Goal: Information Seeking & Learning: Learn about a topic

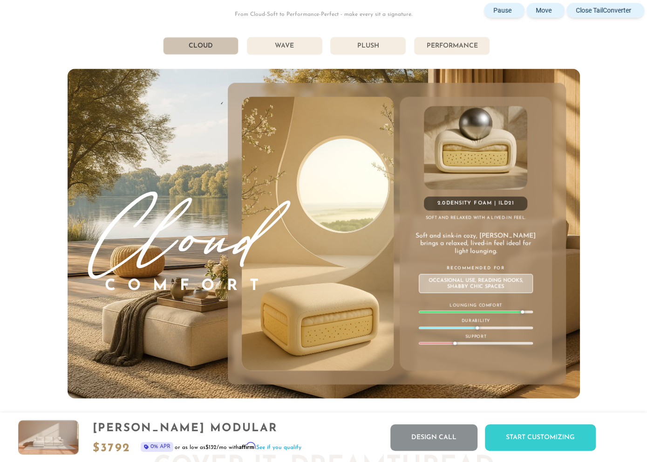
scroll to position [10238, 647]
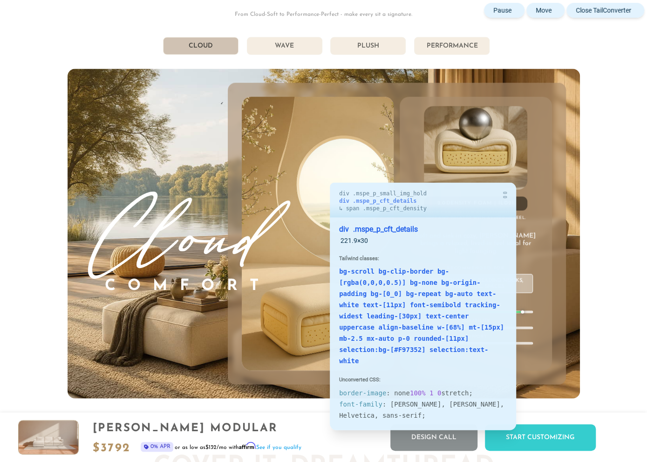
click at [522, 204] on div "2.0 Density Foam | ILD 21" at bounding box center [475, 204] width 103 height 14
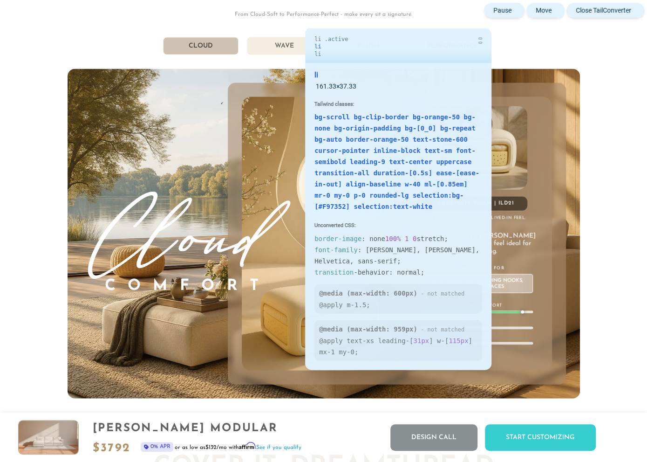
click at [296, 50] on li "Wave" at bounding box center [284, 46] width 75 height 18
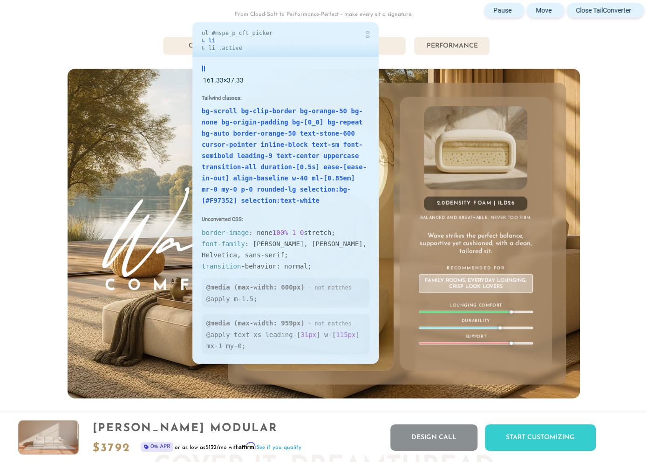
click at [183, 43] on li "Cloud" at bounding box center [200, 46] width 75 height 18
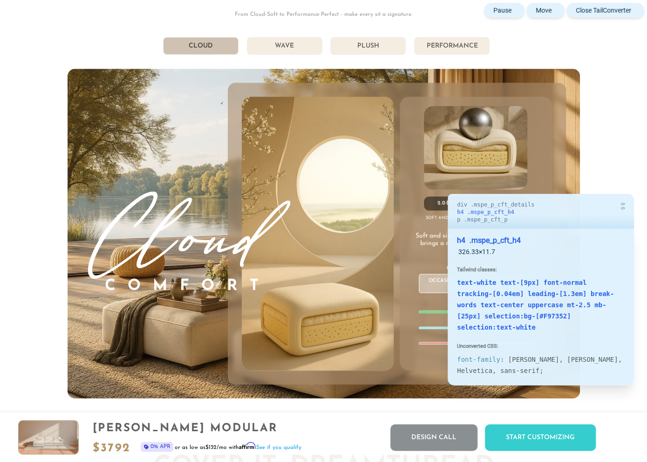
click at [439, 215] on h4 "Soft and relaxed with a lived-in feel." at bounding box center [476, 218] width 152 height 6
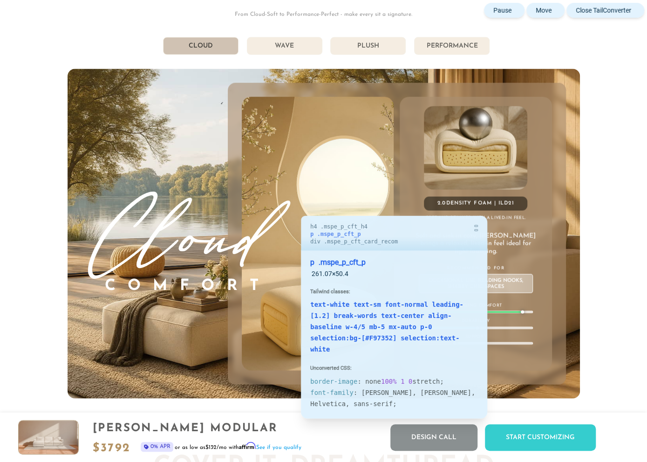
click at [494, 237] on p "Soft and sink-in cozy, [PERSON_NAME] brings a relaxed, lived-in feel ideal for …" at bounding box center [476, 244] width 122 height 23
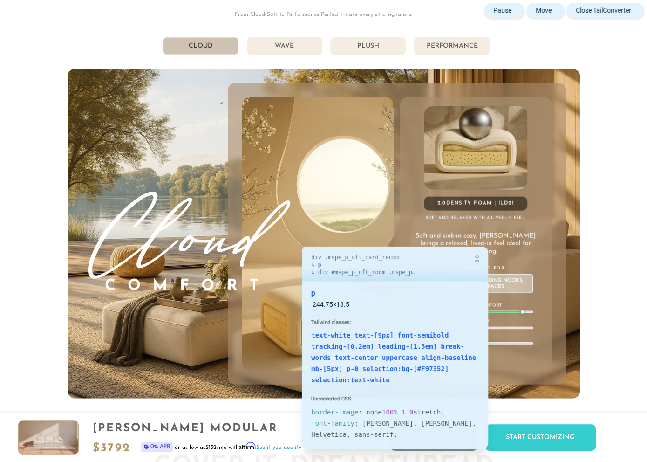
click at [494, 267] on p "Recommended For" at bounding box center [476, 268] width 114 height 7
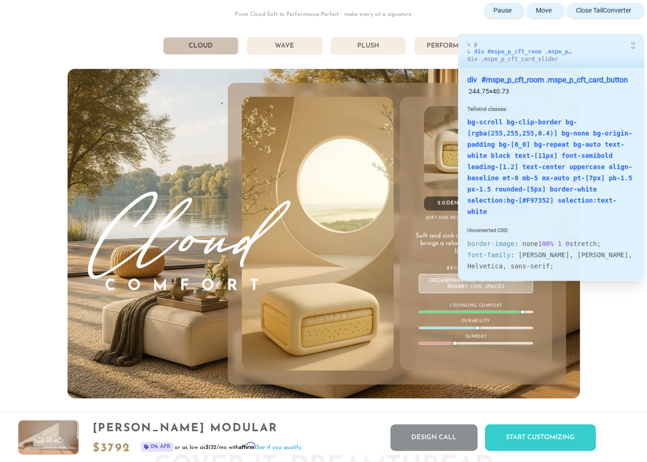
click at [449, 282] on div "Occasional Use, Reading Nooks, Shabby Chic Spaces" at bounding box center [476, 283] width 114 height 19
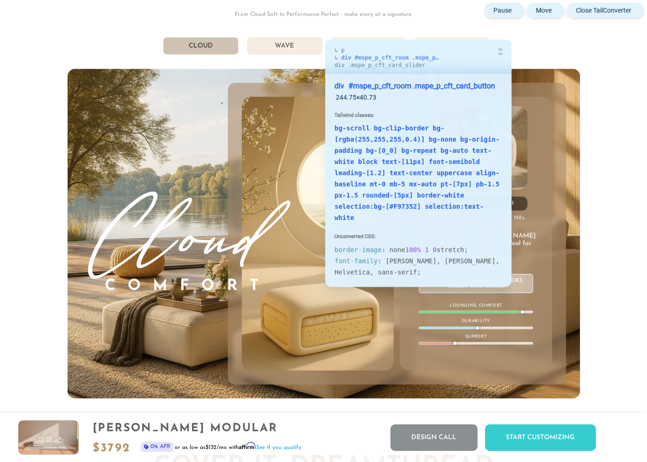
click at [518, 288] on div "Occasional Use, Reading Nooks, Shabby Chic Spaces" at bounding box center [476, 283] width 114 height 19
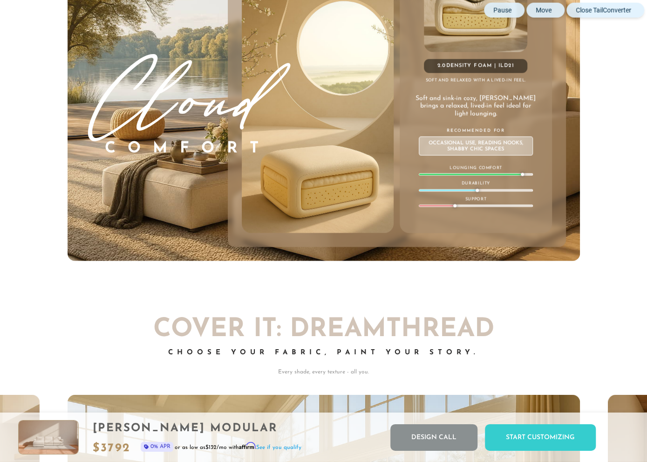
scroll to position [5055, 0]
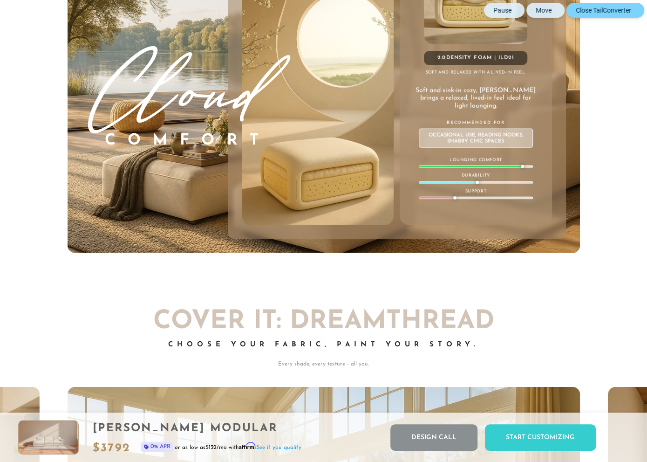
click at [634, 13] on button "Close TailConverter" at bounding box center [606, 10] width 78 height 15
click at [462, 166] on div at bounding box center [470, 166] width 102 height 1
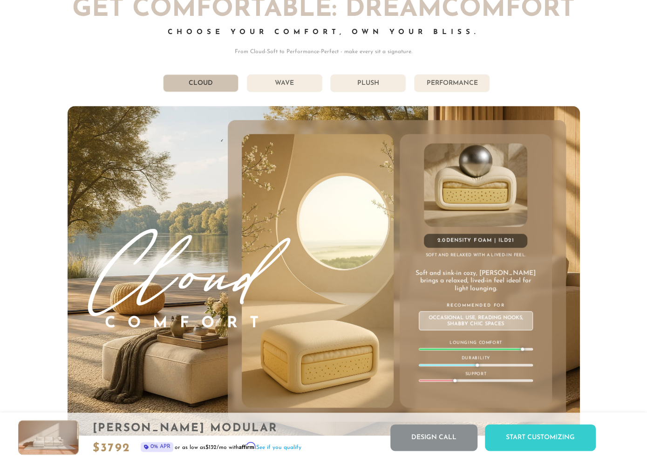
scroll to position [4861, 0]
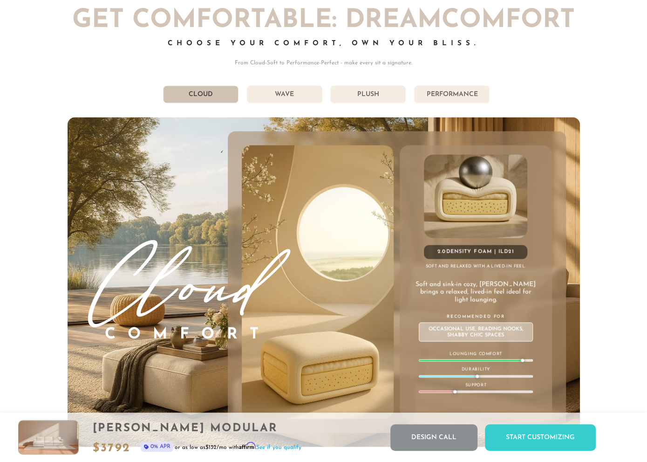
click at [299, 93] on li "Wave" at bounding box center [284, 95] width 75 height 18
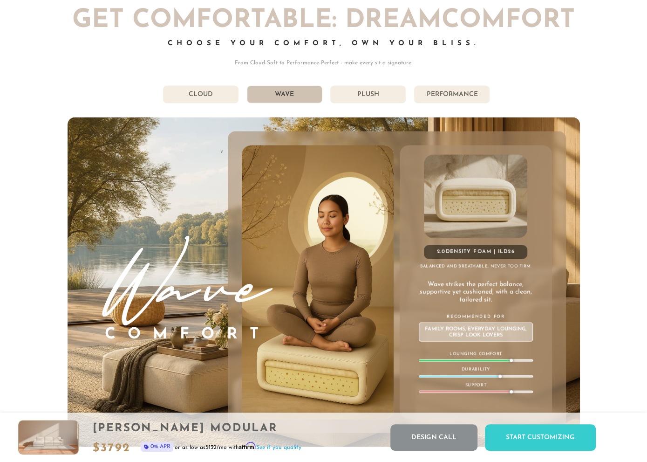
click at [219, 92] on li "Cloud" at bounding box center [200, 95] width 75 height 18
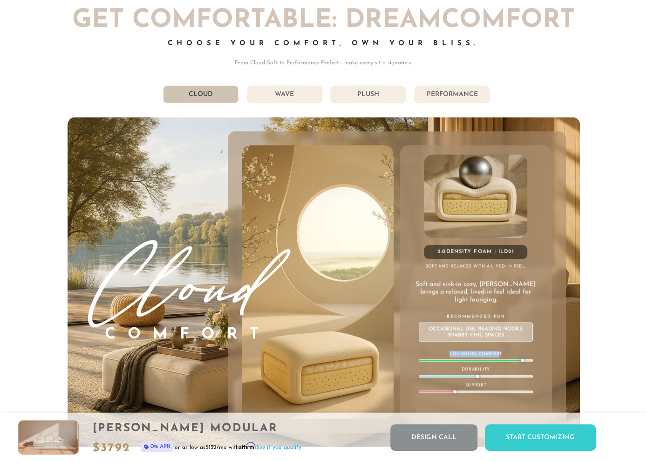
drag, startPoint x: 470, startPoint y: 350, endPoint x: 451, endPoint y: 354, distance: 19.5
click at [448, 355] on p "Lounging Comfort" at bounding box center [476, 354] width 114 height 7
click at [502, 352] on p "Lounging Comfort" at bounding box center [476, 354] width 114 height 7
drag, startPoint x: 508, startPoint y: 350, endPoint x: 452, endPoint y: 349, distance: 55.9
click at [447, 352] on p "Lounging Comfort" at bounding box center [476, 354] width 114 height 7
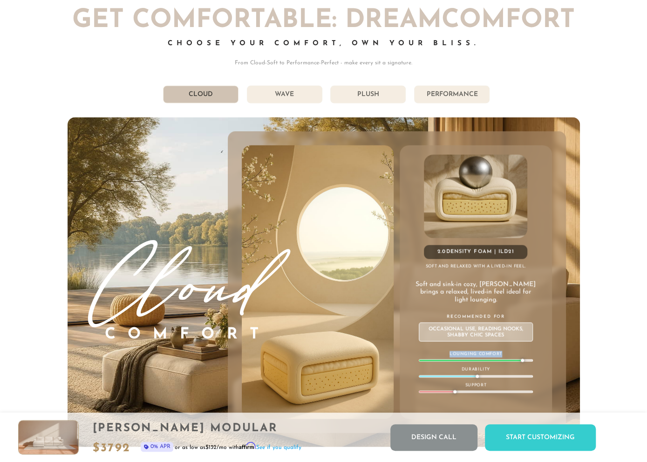
copy p "Lounging Comfort"
click at [548, 360] on div "2.0 Density Foam | ILD 21 Soft and relaxed with a lived-in feel. Soft and sink-…" at bounding box center [476, 282] width 152 height 274
click at [476, 384] on p "Support" at bounding box center [476, 385] width 114 height 7
click at [477, 384] on p "Support" at bounding box center [476, 385] width 114 height 7
copy p "Support"
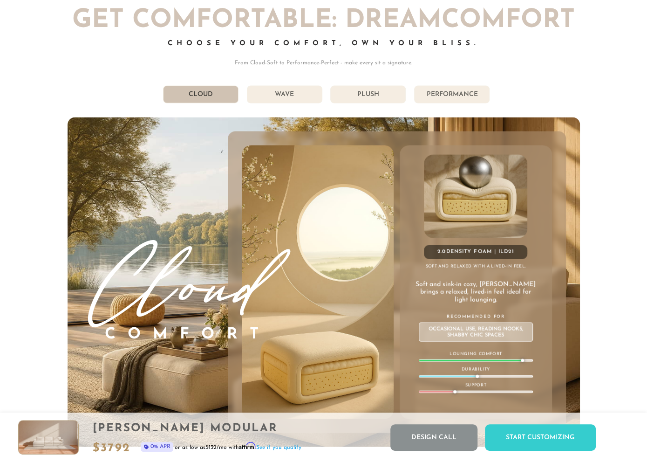
click at [480, 369] on p "Durability" at bounding box center [476, 369] width 114 height 7
copy p "Durability"
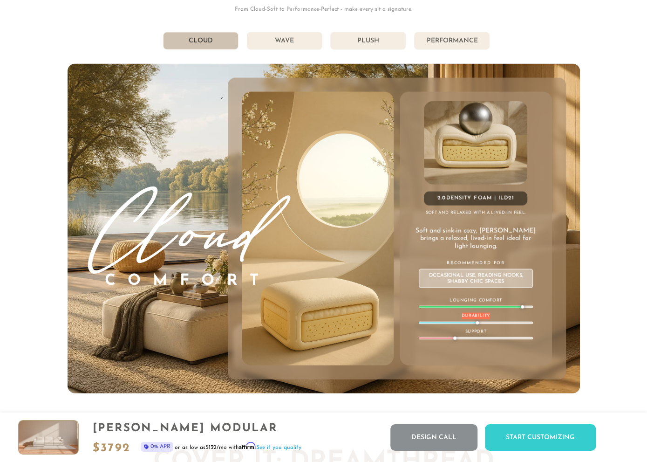
scroll to position [4958, 0]
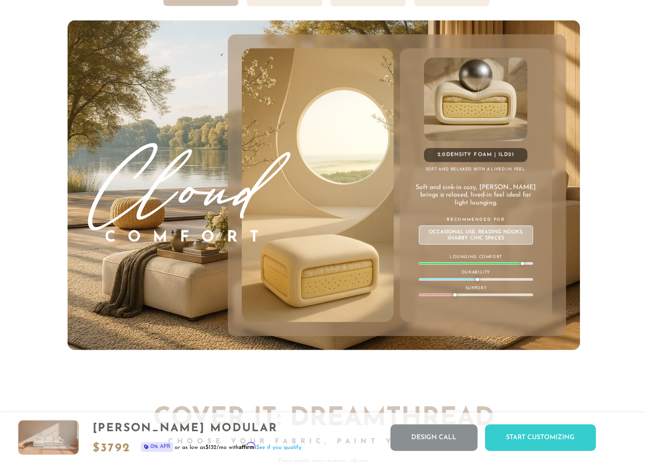
click at [426, 27] on div "Cloud Comfort 2.0 Density Foam | ILD 21 Soft and relaxed with a lived-in feel. …" at bounding box center [324, 185] width 513 height 329
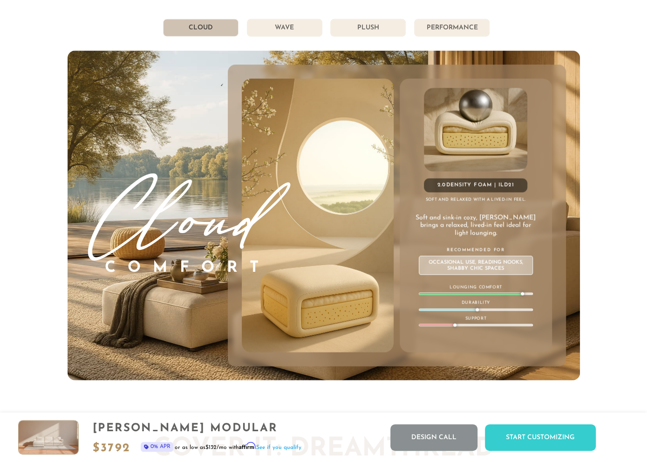
scroll to position [4909, 0]
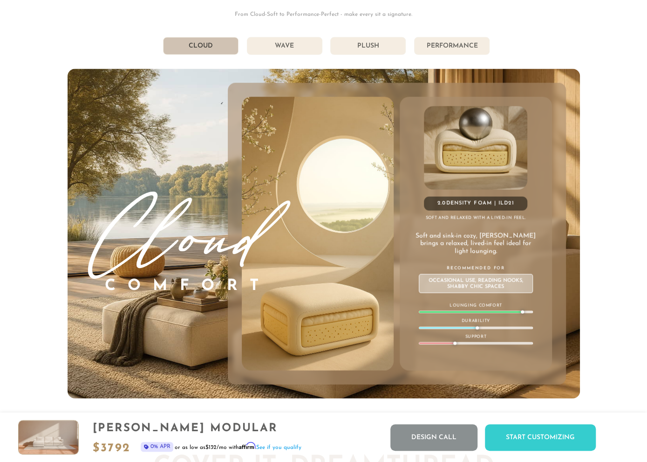
click at [294, 45] on li "Wave" at bounding box center [284, 46] width 75 height 18
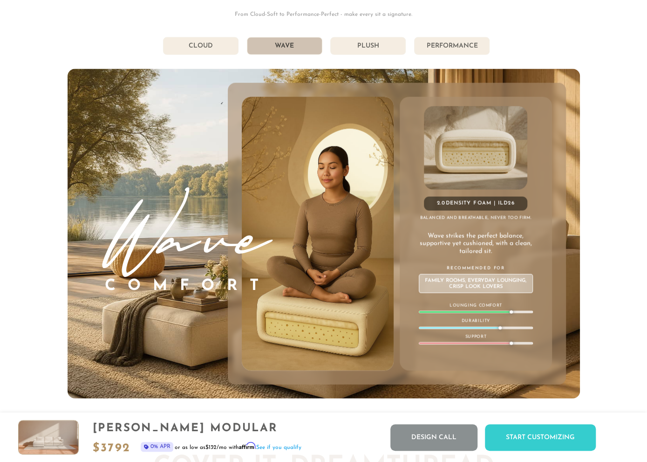
click at [214, 50] on li "Cloud" at bounding box center [200, 46] width 75 height 18
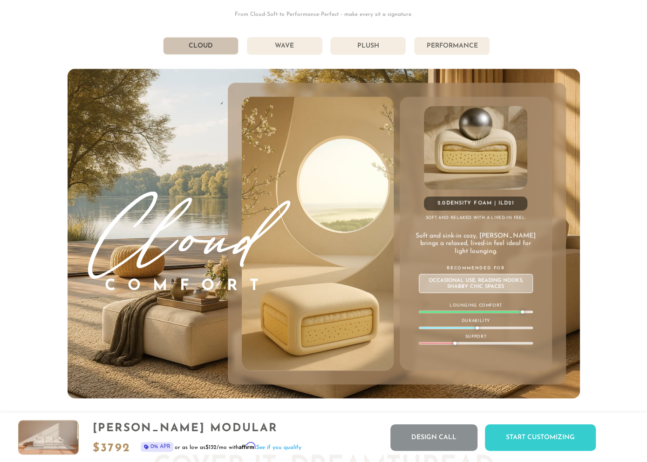
click at [418, 82] on div "Cloud Comfort 2.0 Density Foam | ILD 21 Soft and relaxed with a lived-in feel. …" at bounding box center [324, 233] width 513 height 329
click at [440, 51] on li "Performance" at bounding box center [451, 46] width 75 height 18
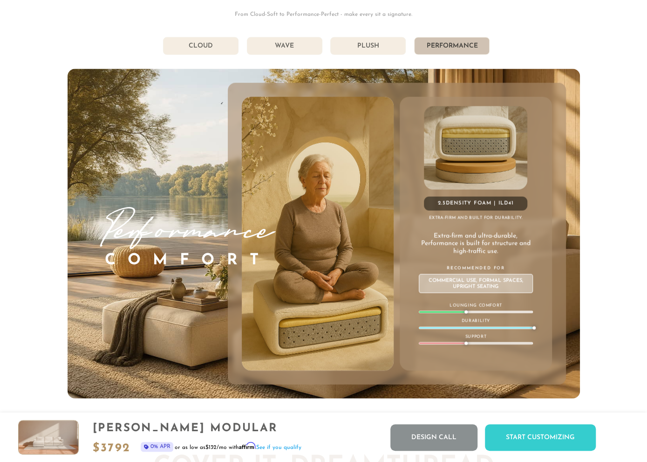
drag, startPoint x: 357, startPoint y: 49, endPoint x: 304, endPoint y: 45, distance: 52.9
click at [357, 50] on li "Plush" at bounding box center [367, 46] width 75 height 18
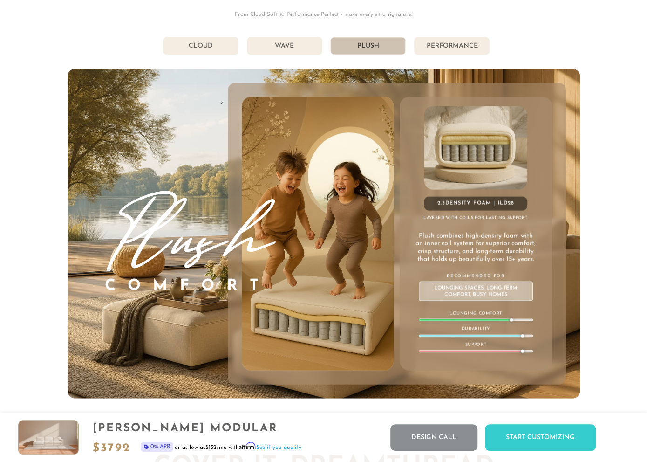
click at [296, 50] on li "Wave" at bounding box center [284, 46] width 75 height 18
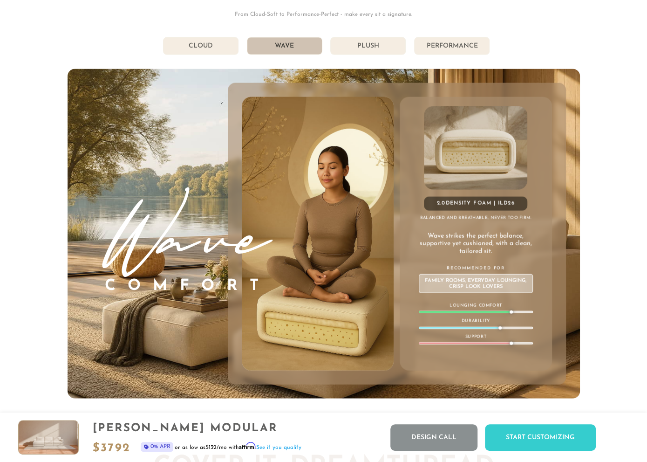
click at [212, 51] on li "Cloud" at bounding box center [200, 46] width 75 height 18
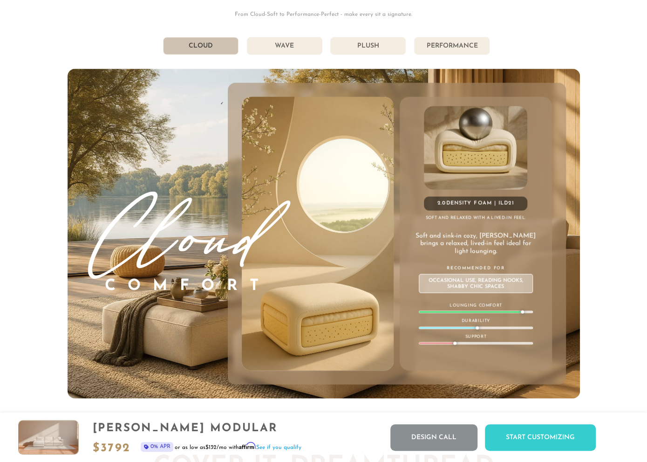
click at [436, 46] on li "Performance" at bounding box center [451, 46] width 75 height 18
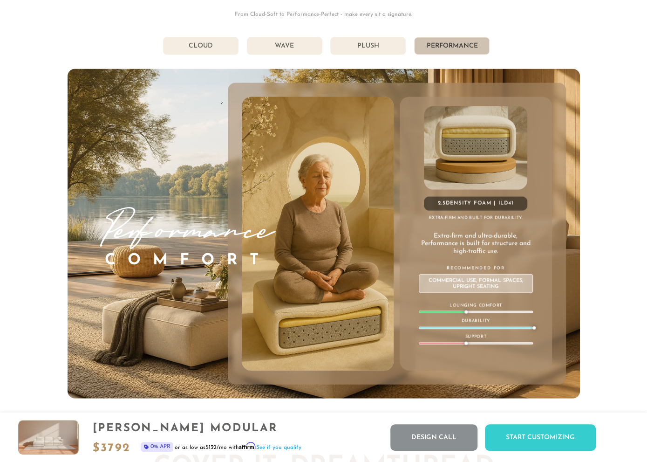
click at [502, 38] on ul "Cloud Wave Plush Performance" at bounding box center [324, 46] width 513 height 18
click at [360, 95] on div "2.5 Density Foam | ILD 41 Extra-firm and built for durability. Extra-firm and u…" at bounding box center [397, 234] width 338 height 302
click at [208, 49] on li "Cloud" at bounding box center [200, 46] width 75 height 18
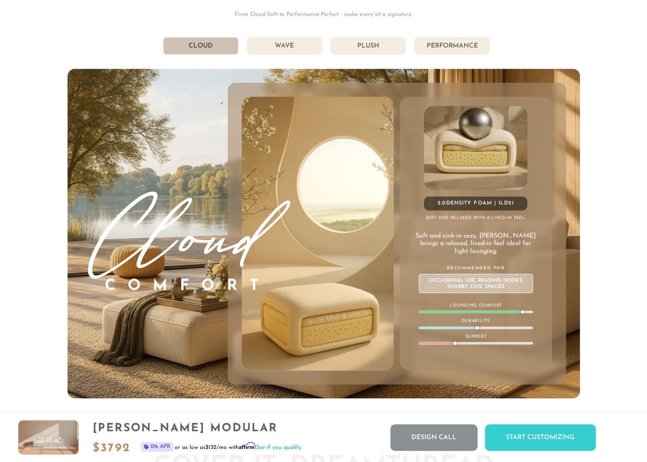
click at [536, 386] on div "Cloud Comfort 2.0 Density Foam | ILD 21 Soft and relaxed with a lived-in feel. …" at bounding box center [324, 233] width 513 height 329
click at [449, 45] on li "Performance" at bounding box center [451, 46] width 75 height 18
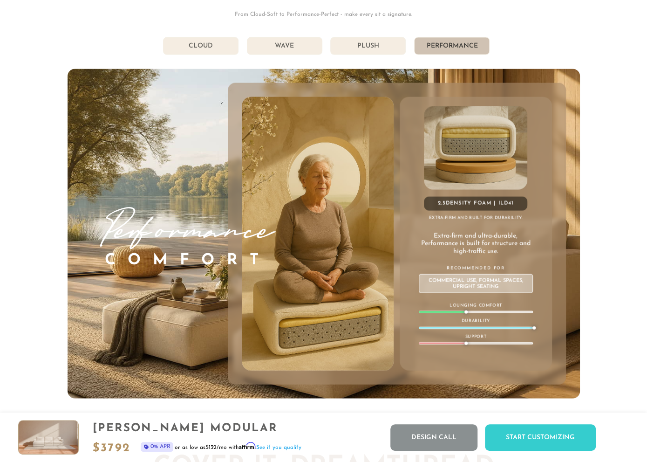
click at [603, 400] on div "[PHONE_NUMBER] Free Nationwide Delivery Lifetime Warranty 100% Satisfaction Gua…" at bounding box center [323, 219] width 647 height 10257
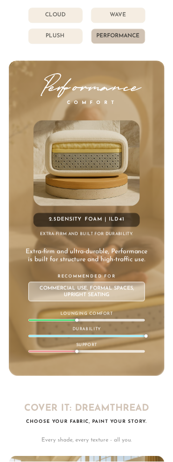
scroll to position [0, 0]
